Goal: Task Accomplishment & Management: Manage account settings

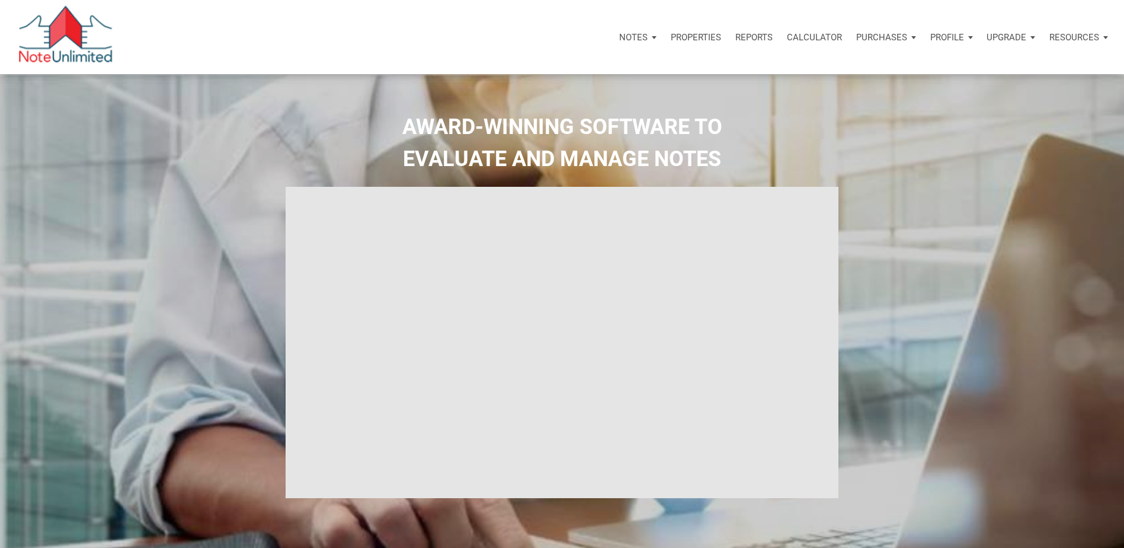
select select
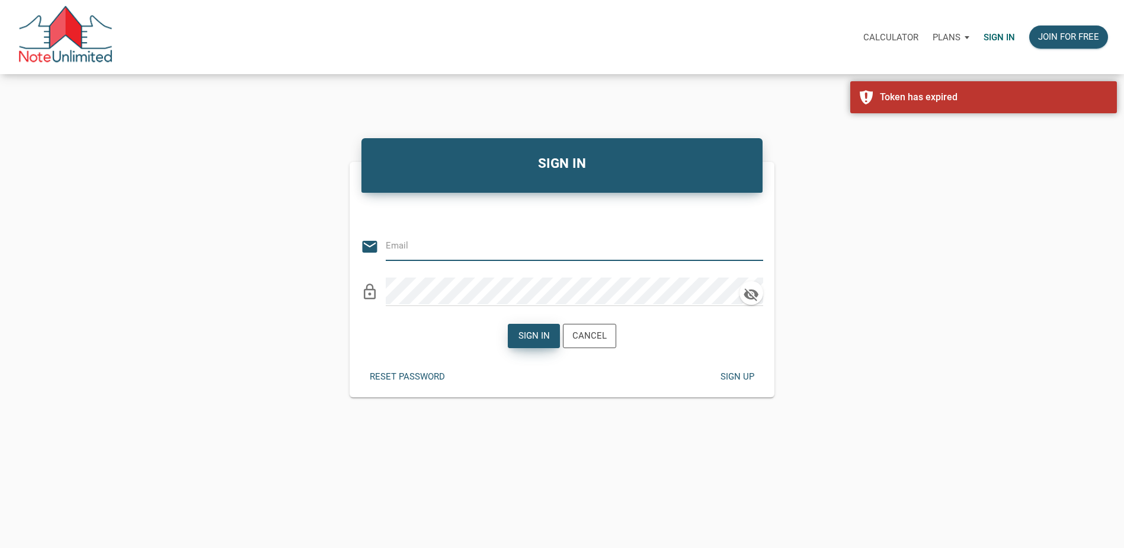
type input "jacqueline@rightfitrealtycorp.com"
click at [530, 332] on div "Sign in" at bounding box center [533, 336] width 31 height 14
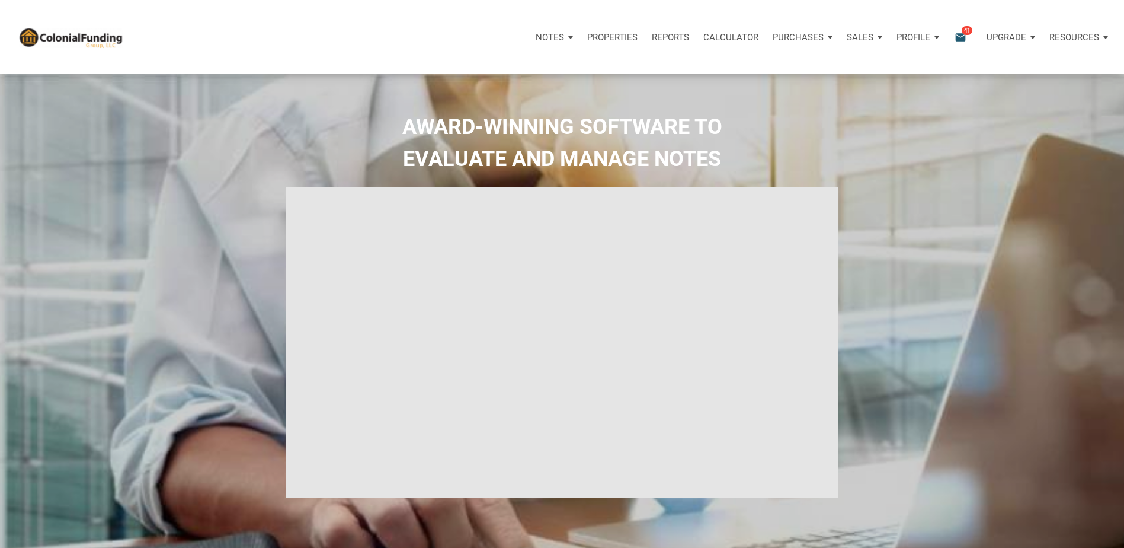
type input "Introduction to new features"
select select
click at [557, 36] on p "Notes" at bounding box center [550, 37] width 28 height 11
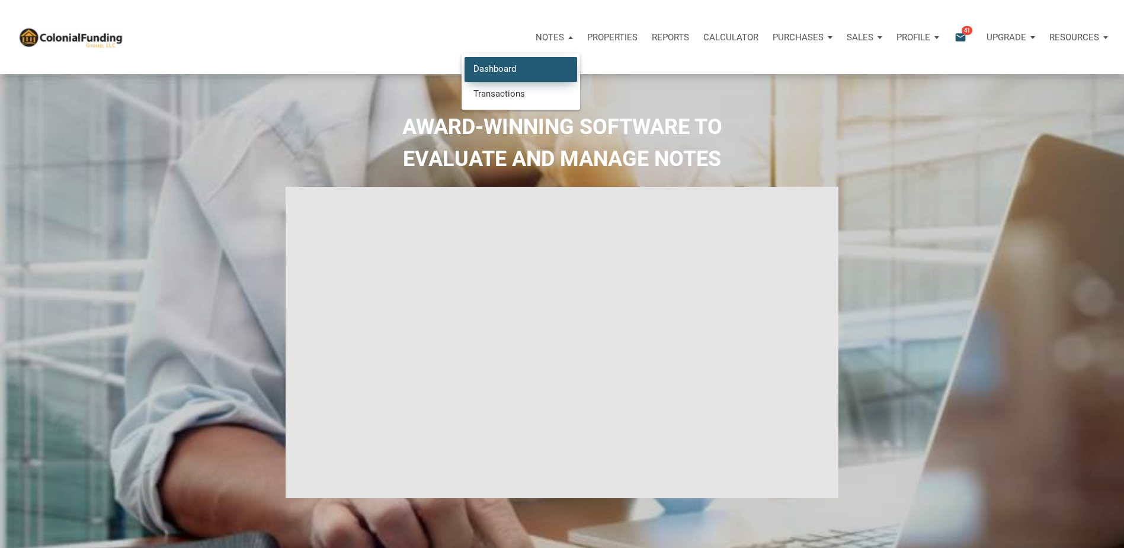
click at [507, 63] on link "Dashboard" at bounding box center [521, 69] width 113 height 24
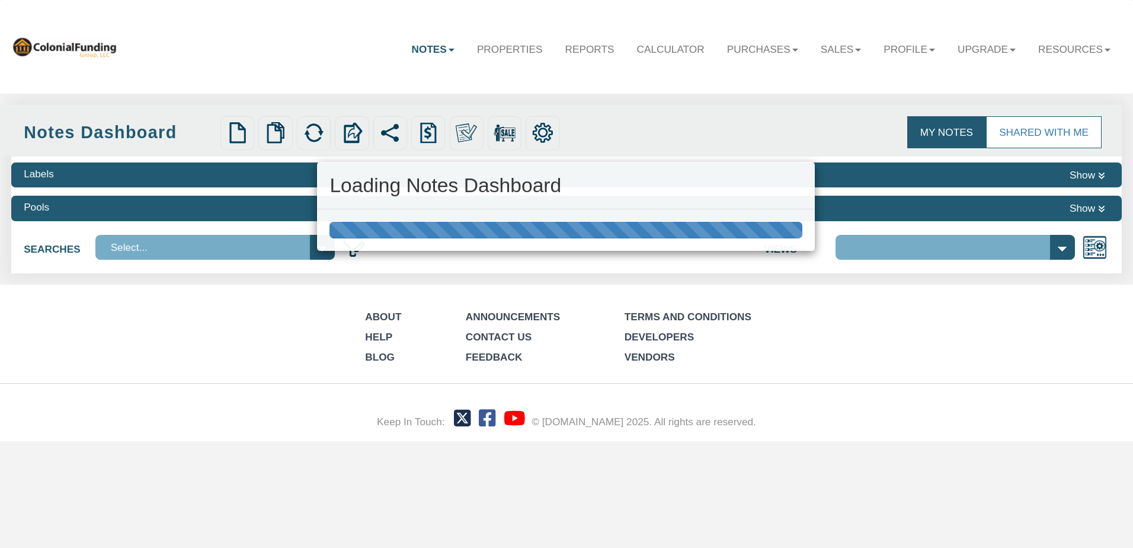
select select "316"
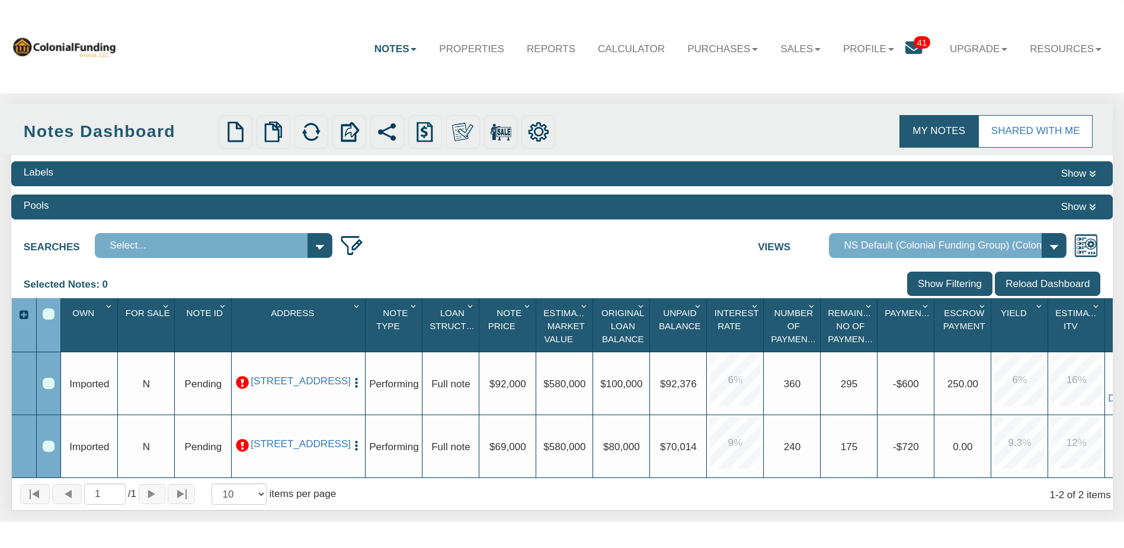
click at [906, 44] on icon at bounding box center [914, 48] width 17 height 17
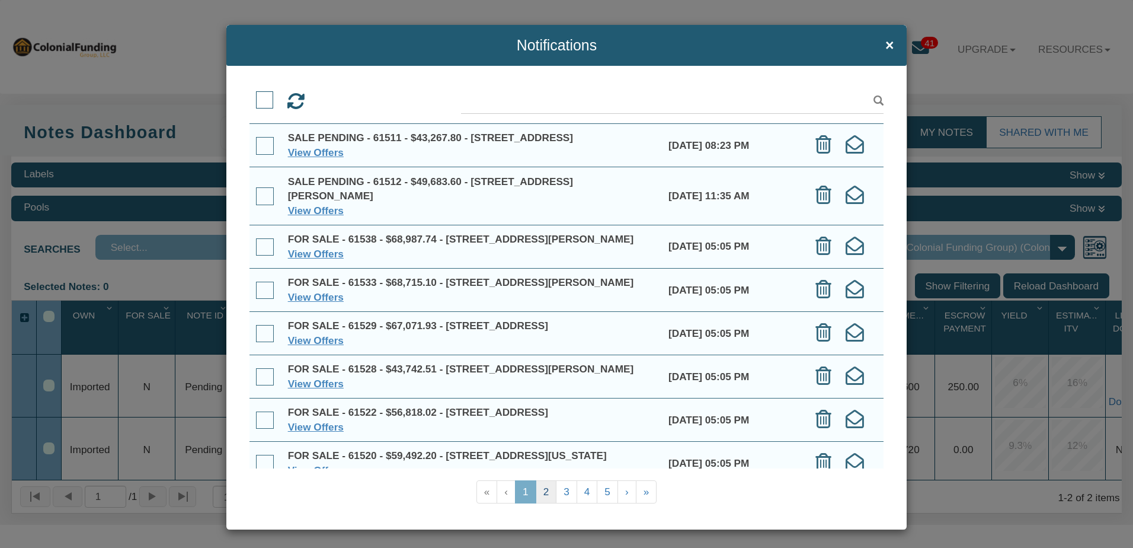
click at [539, 491] on link "2" at bounding box center [546, 491] width 21 height 23
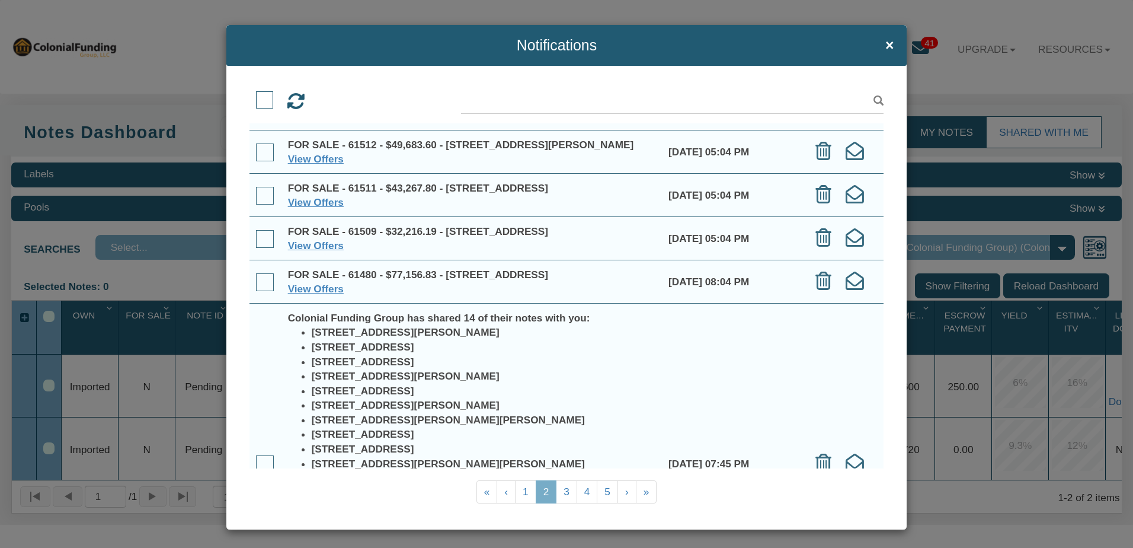
scroll to position [119, 0]
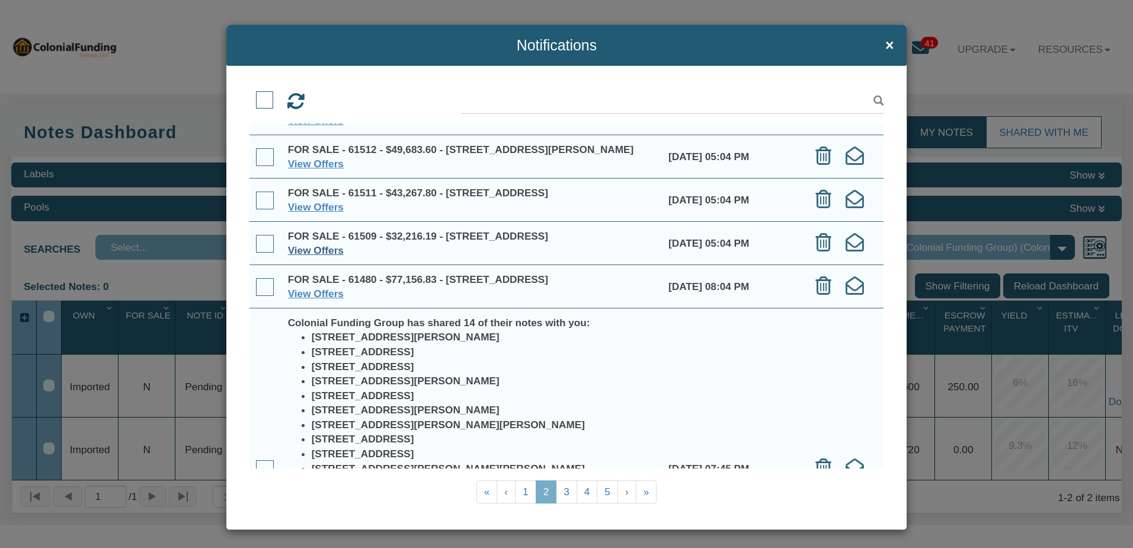
click at [308, 256] on link "View Offers" at bounding box center [316, 250] width 56 height 12
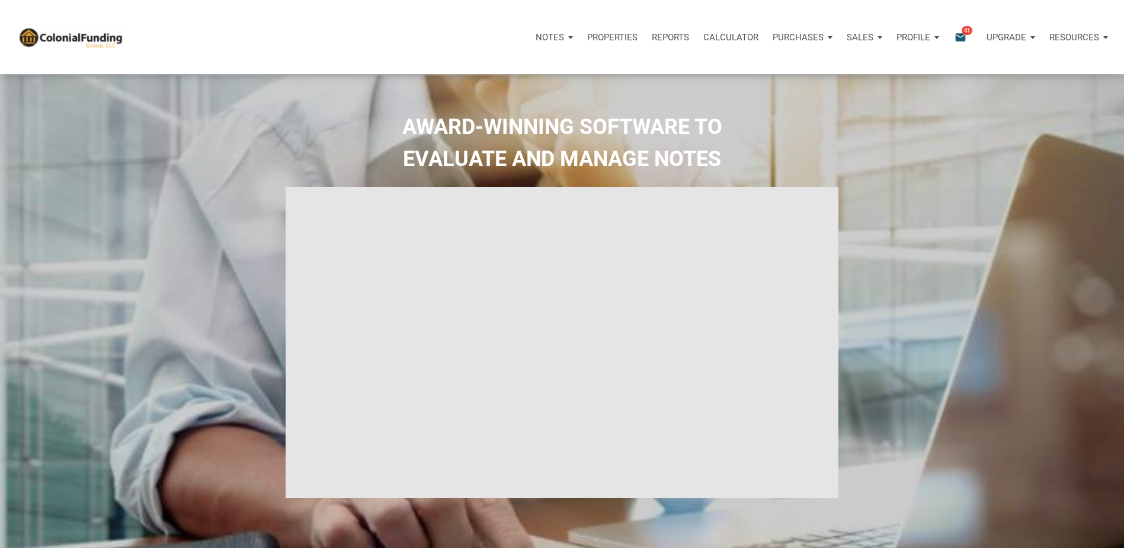
type input "Introduction to new features"
select select
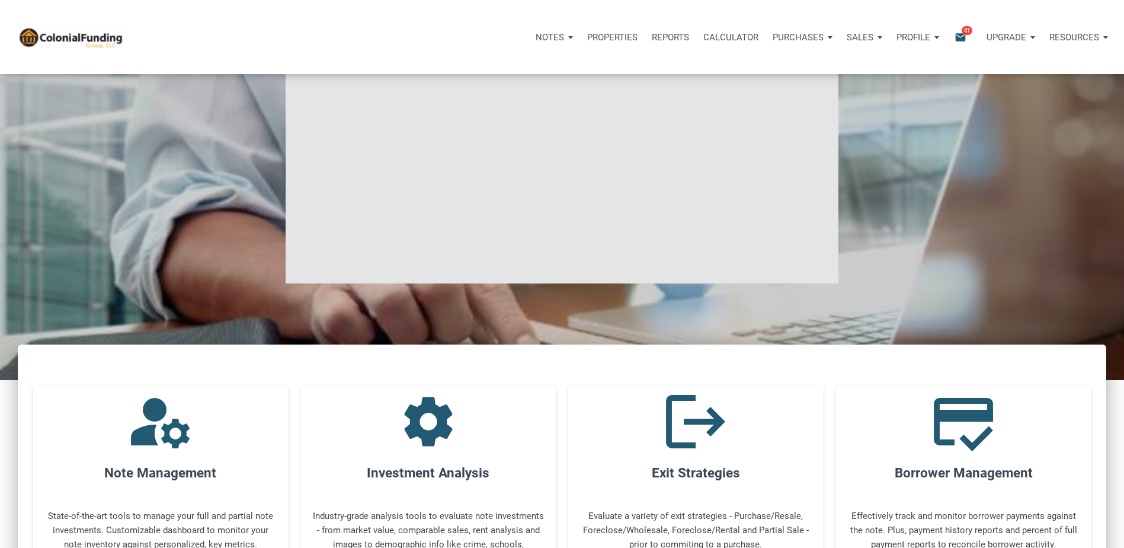
scroll to position [59, 0]
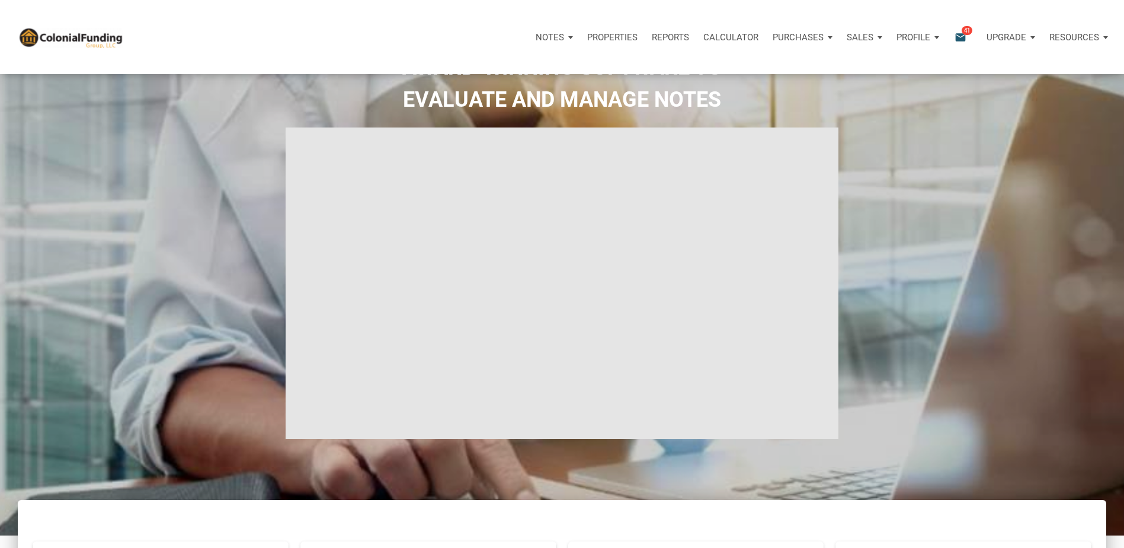
click at [564, 35] on p "Sales" at bounding box center [550, 37] width 28 height 11
click at [790, 63] on link "Offers" at bounding box center [830, 69] width 113 height 24
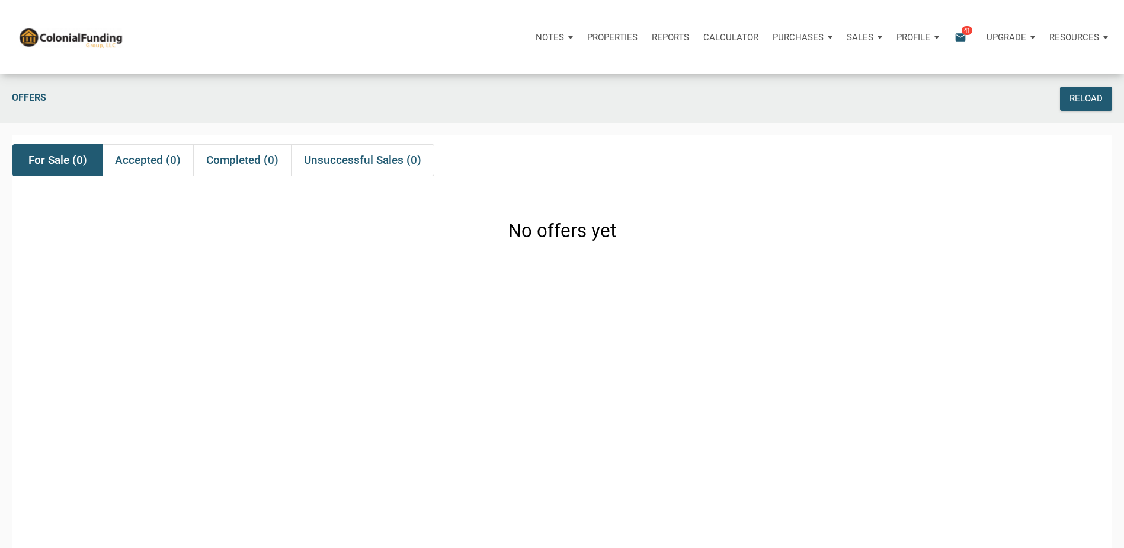
click at [564, 36] on p "Purchases" at bounding box center [550, 37] width 28 height 11
click at [750, 69] on link "Offers" at bounding box center [780, 69] width 113 height 24
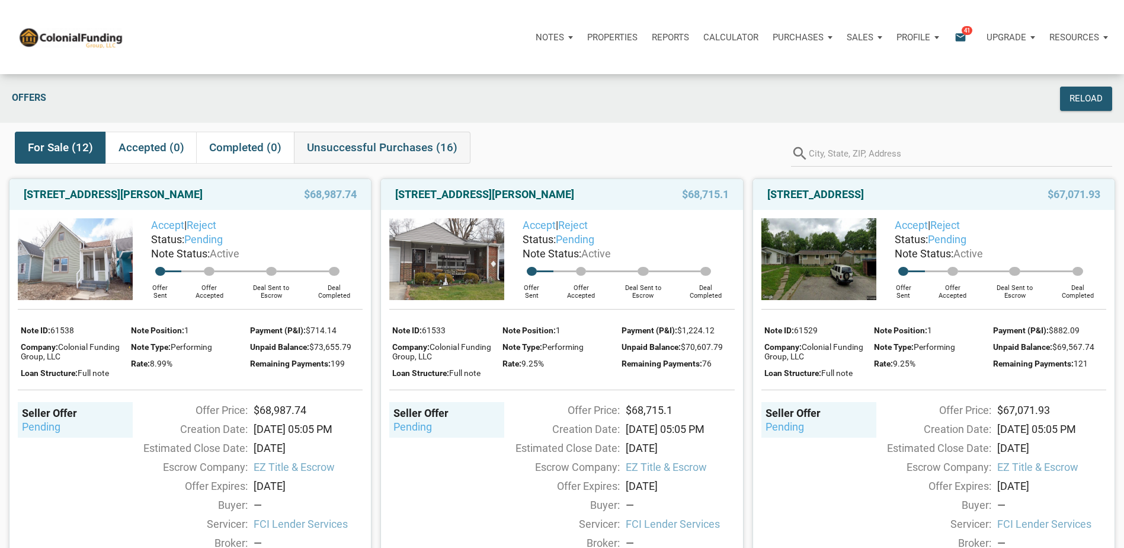
click at [383, 148] on span "Unsuccessful Purchases (16)" at bounding box center [382, 147] width 151 height 14
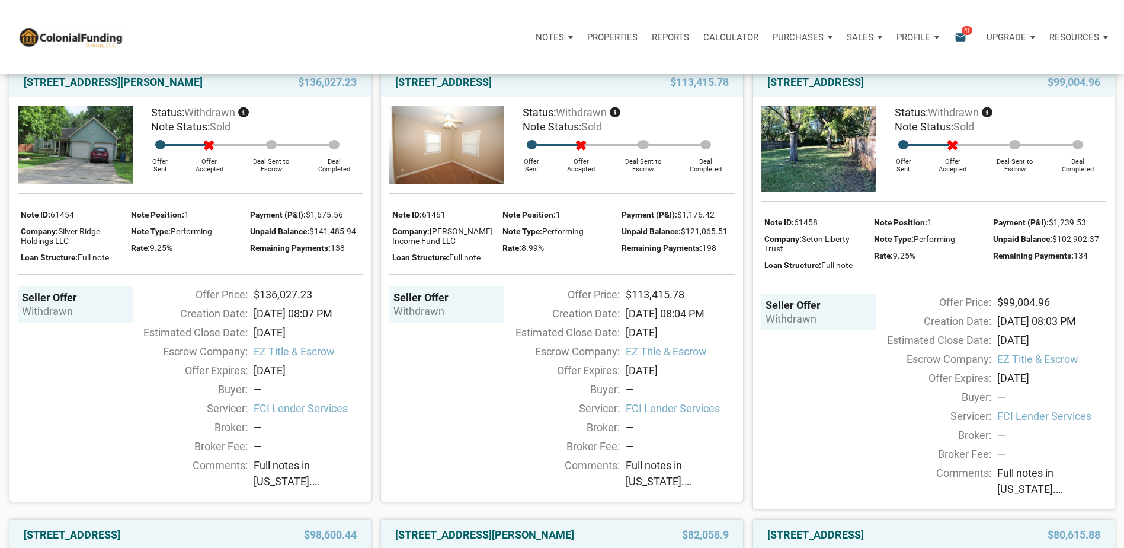
scroll to position [1008, 0]
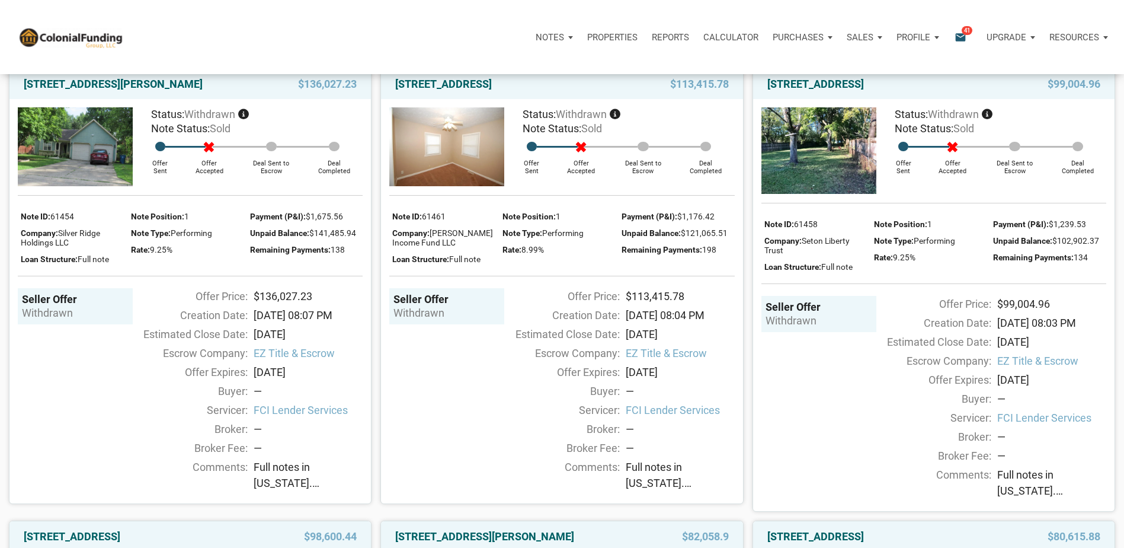
click at [621, 38] on p "Properties" at bounding box center [612, 37] width 50 height 11
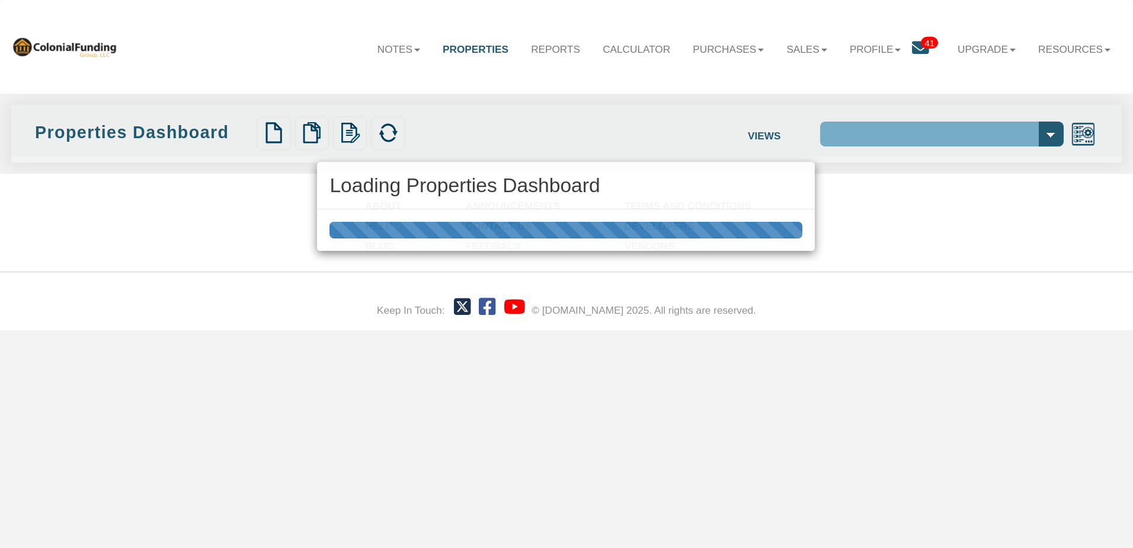
select select "138"
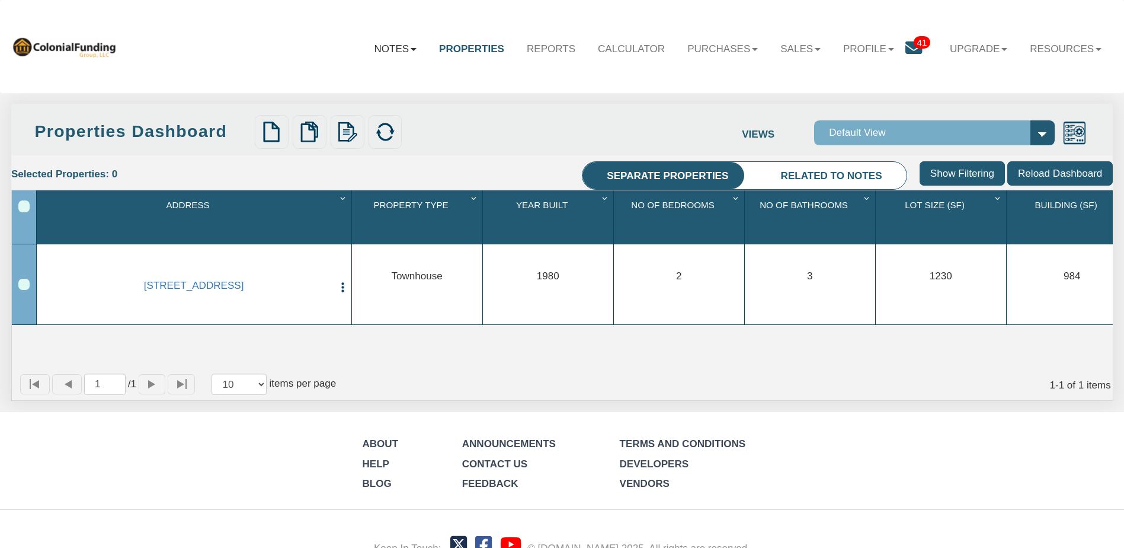
click at [385, 47] on link "Notes" at bounding box center [395, 49] width 65 height 34
click at [337, 78] on link "Dashboard" at bounding box center [362, 81] width 130 height 20
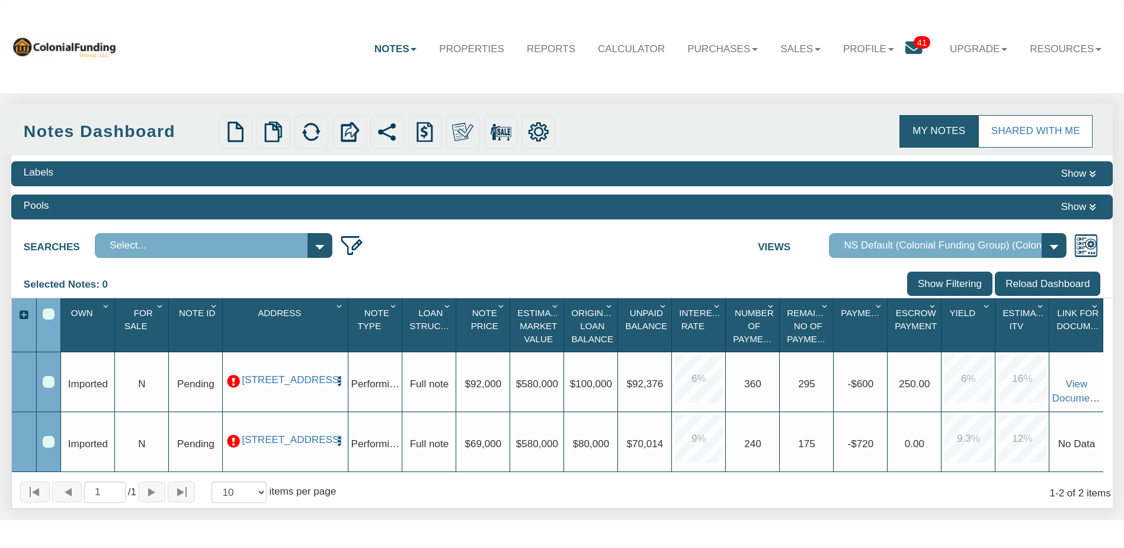
click at [411, 51] on b at bounding box center [414, 49] width 6 height 3
click at [341, 101] on link "Transactions" at bounding box center [362, 100] width 130 height 20
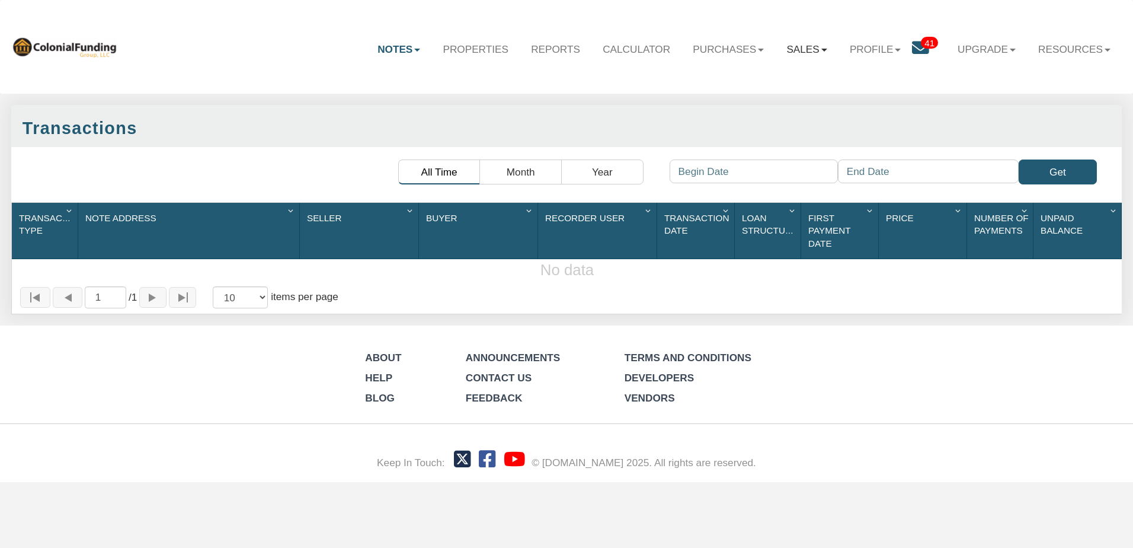
click at [810, 44] on link "Sales" at bounding box center [806, 49] width 63 height 34
click at [729, 105] on link "Orders" at bounding box center [772, 101] width 132 height 20
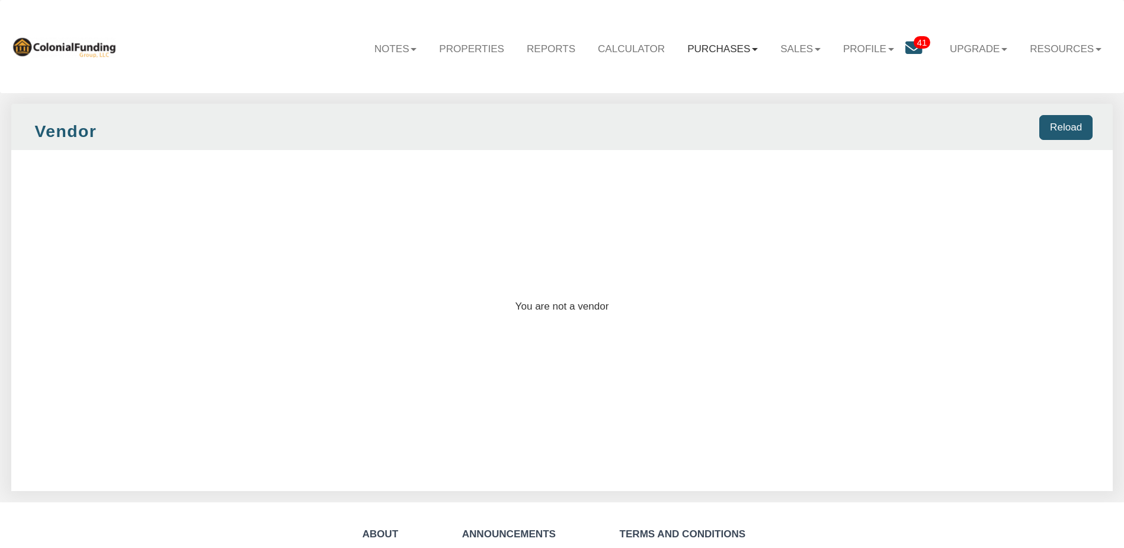
click at [734, 47] on link "Purchases" at bounding box center [722, 49] width 93 height 34
click at [658, 99] on link "Orders" at bounding box center [703, 100] width 130 height 20
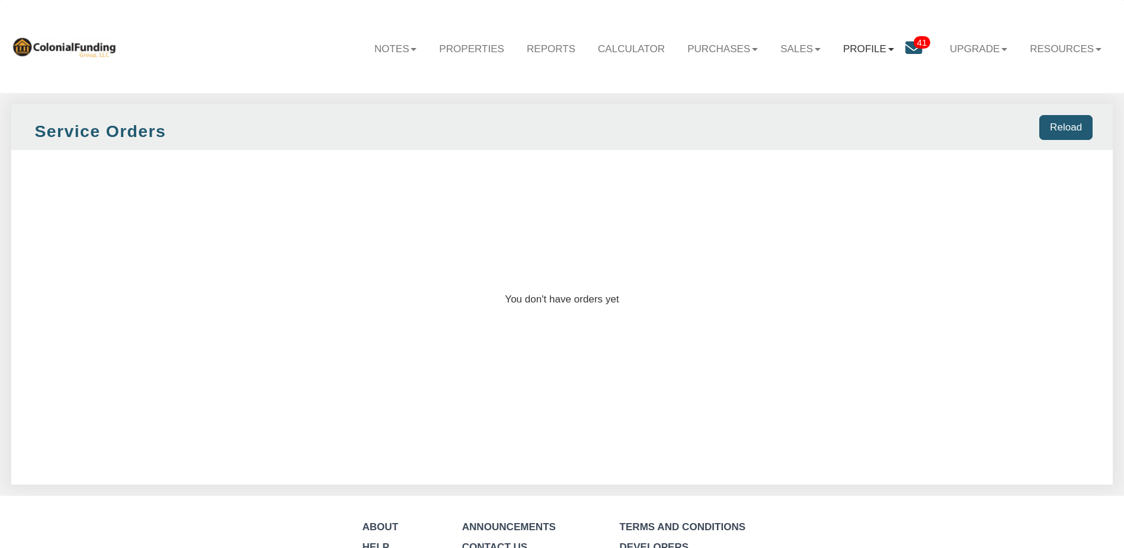
click at [860, 46] on link "Profile" at bounding box center [868, 49] width 73 height 34
click at [916, 48] on link "41" at bounding box center [922, 50] width 33 height 36
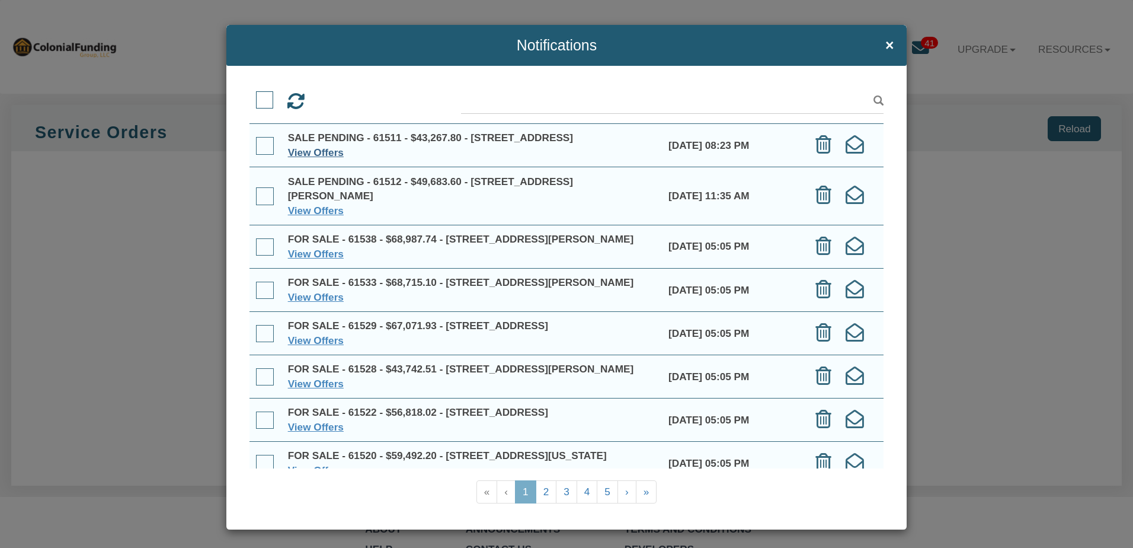
click at [314, 158] on link "View Offers" at bounding box center [316, 152] width 56 height 12
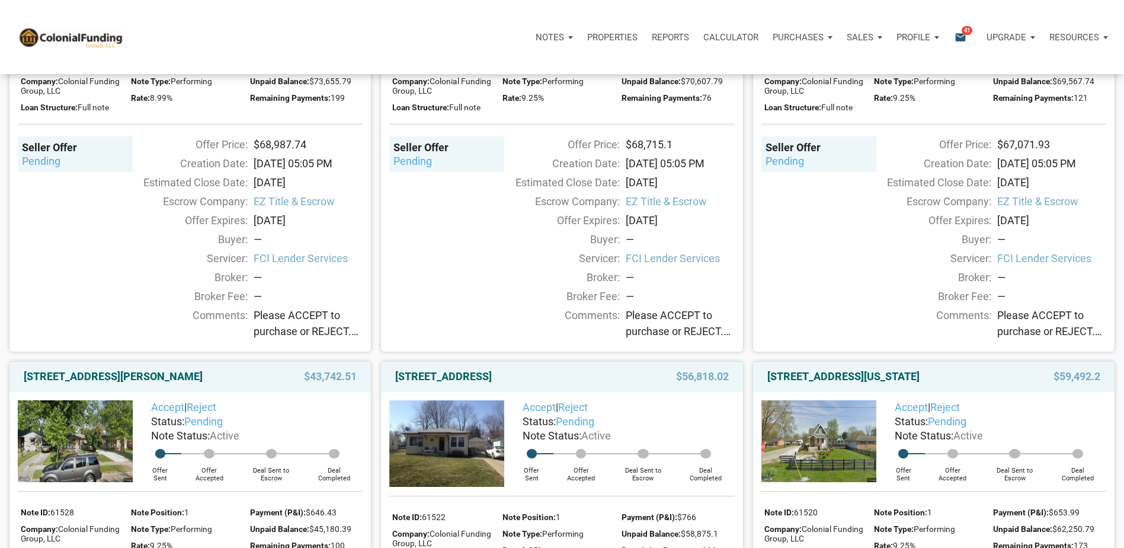
scroll to position [223, 0]
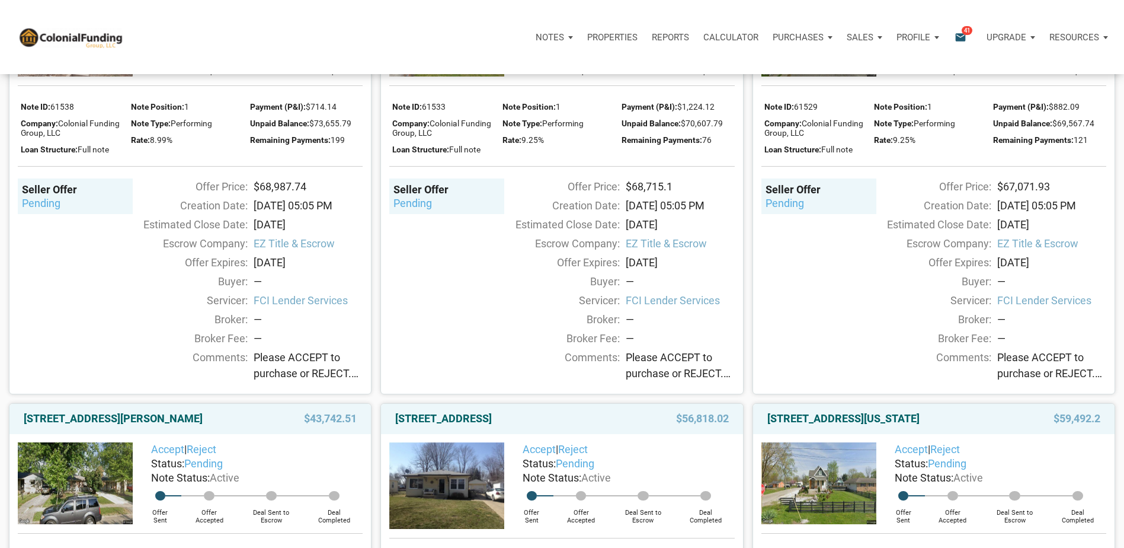
click at [36, 206] on div "pending" at bounding box center [75, 203] width 107 height 14
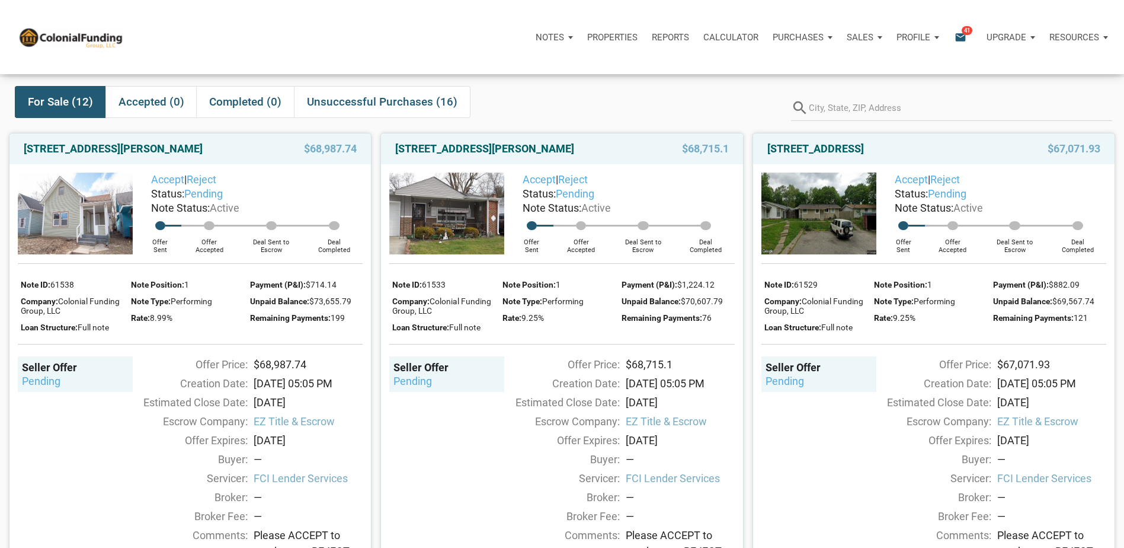
scroll to position [0, 0]
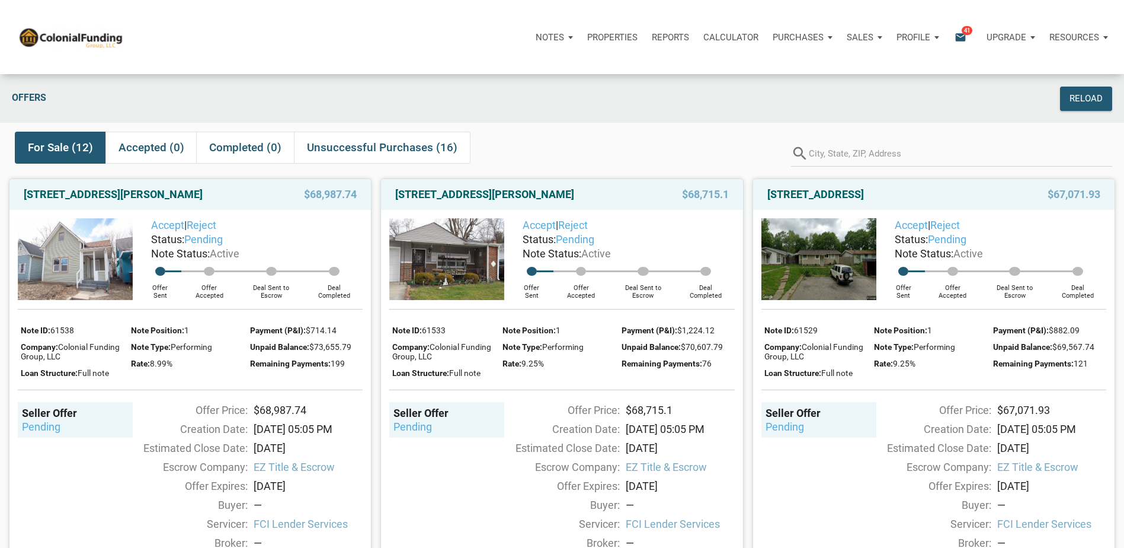
click at [59, 152] on span "For Sale (12)" at bounding box center [60, 147] width 65 height 14
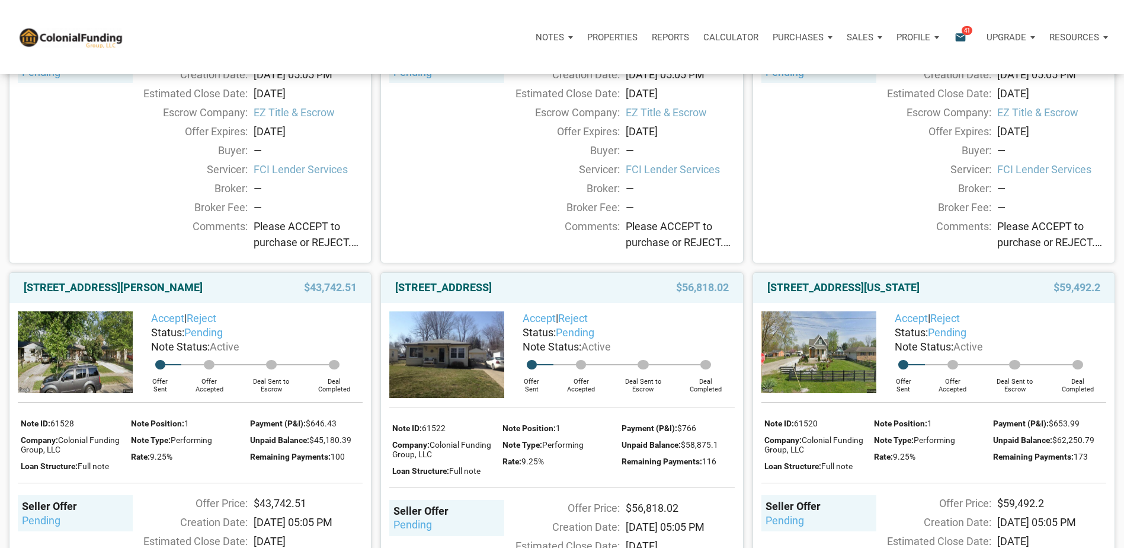
scroll to position [356, 0]
